Goal: Obtain resource: Obtain resource

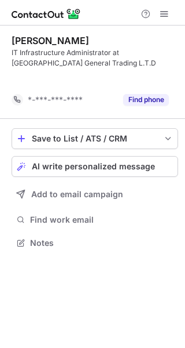
scroll to position [216, 185]
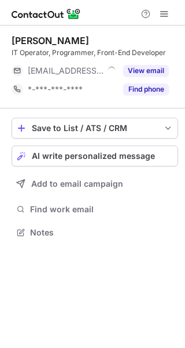
scroll to position [5, 6]
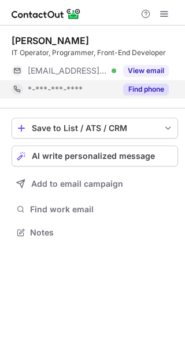
click at [140, 89] on button "Find phone" at bounding box center [146, 89] width 46 height 12
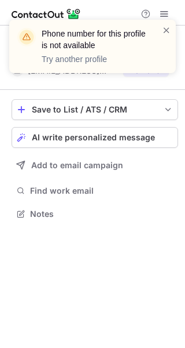
scroll to position [205, 185]
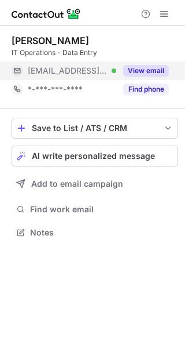
scroll to position [5, 6]
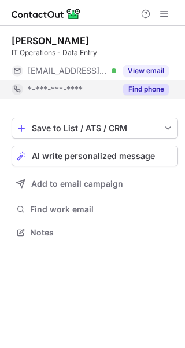
click at [135, 83] on button "Find phone" at bounding box center [146, 89] width 46 height 12
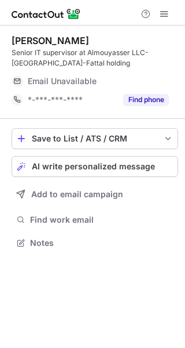
scroll to position [234, 185]
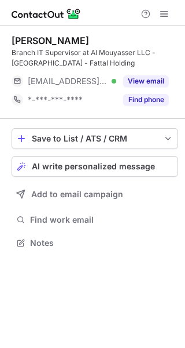
scroll to position [234, 185]
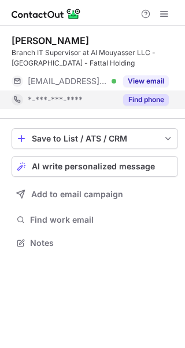
click at [141, 104] on button "Find phone" at bounding box center [146, 100] width 46 height 12
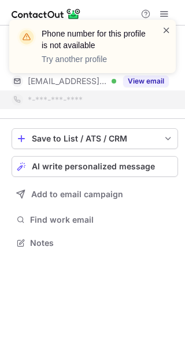
click at [169, 34] on span at bounding box center [166, 30] width 9 height 12
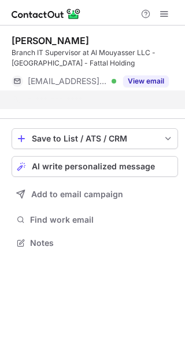
scroll to position [216, 185]
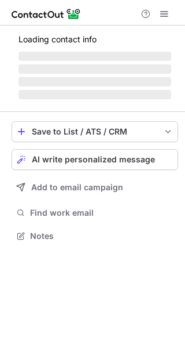
scroll to position [5, 6]
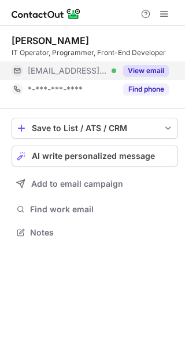
click at [137, 65] on button "View email" at bounding box center [146, 71] width 46 height 12
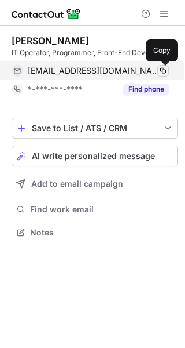
click at [162, 70] on span at bounding box center [163, 70] width 9 height 9
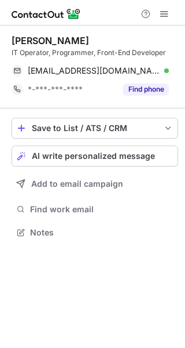
scroll to position [224, 185]
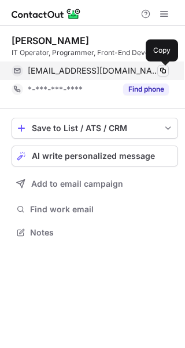
click at [162, 68] on span at bounding box center [163, 70] width 9 height 9
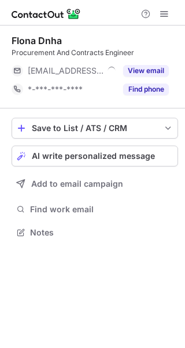
scroll to position [5, 6]
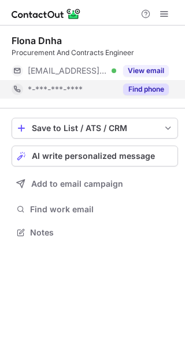
click at [152, 85] on button "Find phone" at bounding box center [146, 89] width 46 height 12
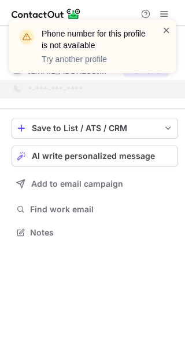
click at [170, 30] on span at bounding box center [166, 30] width 9 height 12
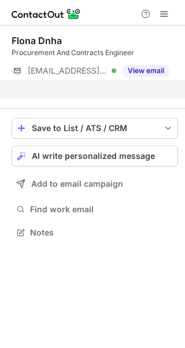
scroll to position [205, 185]
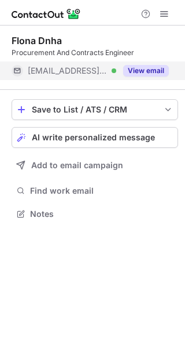
click at [149, 70] on button "View email" at bounding box center [146, 71] width 46 height 12
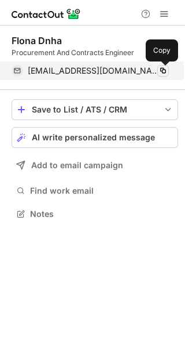
click at [160, 74] on span at bounding box center [163, 70] width 9 height 9
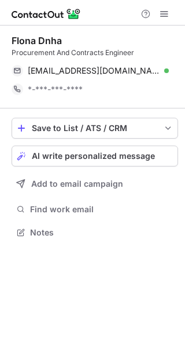
scroll to position [224, 185]
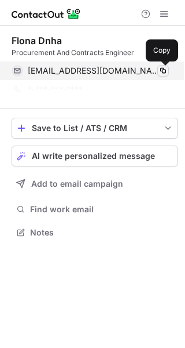
click at [159, 73] on span at bounding box center [163, 70] width 9 height 9
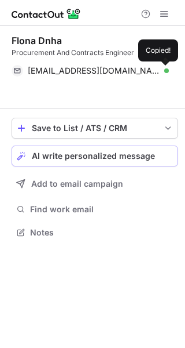
scroll to position [205, 185]
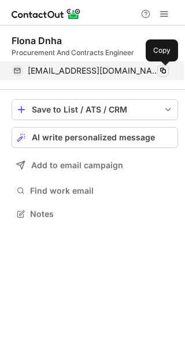
click at [159, 70] on span at bounding box center [163, 70] width 9 height 9
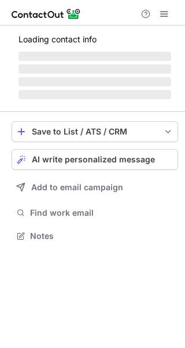
scroll to position [234, 185]
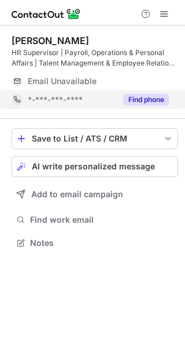
click at [148, 94] on button "Find phone" at bounding box center [146, 100] width 46 height 12
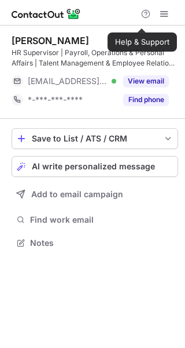
scroll to position [234, 185]
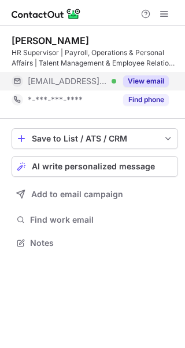
click at [157, 78] on button "View email" at bounding box center [146, 81] width 46 height 12
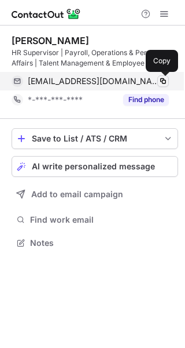
click at [161, 81] on span at bounding box center [163, 81] width 9 height 9
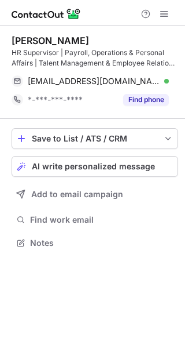
scroll to position [234, 185]
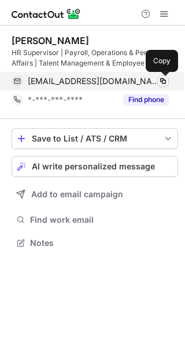
click at [165, 81] on span at bounding box center [163, 81] width 9 height 9
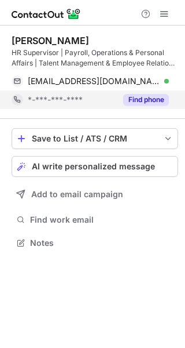
click at [153, 98] on button "Find phone" at bounding box center [146, 100] width 46 height 12
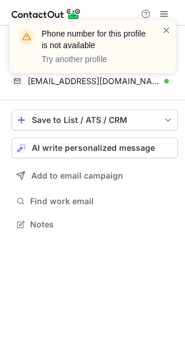
scroll to position [216, 185]
